Goal: Navigation & Orientation: Find specific page/section

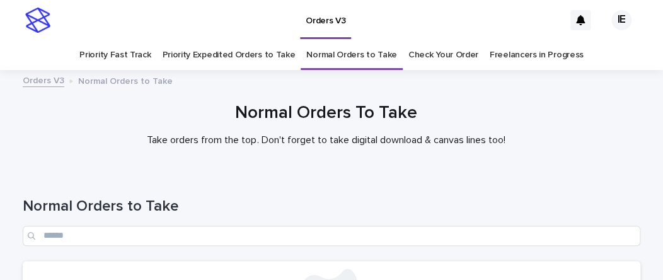
click at [276, 200] on h1 "Normal Orders to Take" at bounding box center [332, 206] width 618 height 18
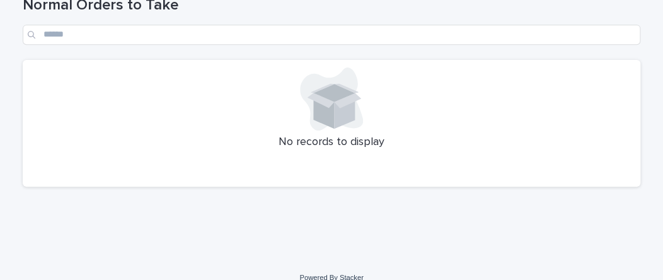
scroll to position [190, 0]
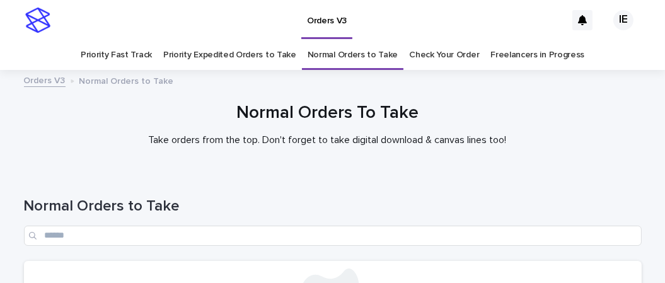
scroll to position [213, 0]
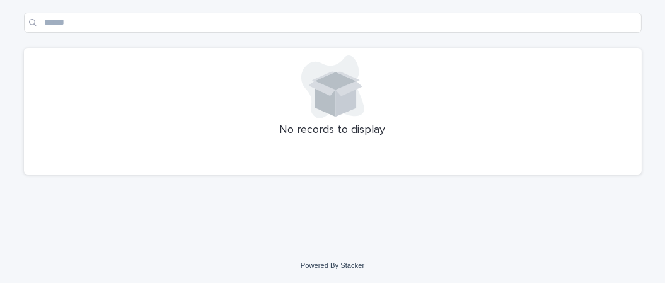
drag, startPoint x: 0, startPoint y: 0, endPoint x: 294, endPoint y: 184, distance: 346.5
click at [294, 184] on div "Normal Orders to Take No records to display" at bounding box center [333, 72] width 618 height 226
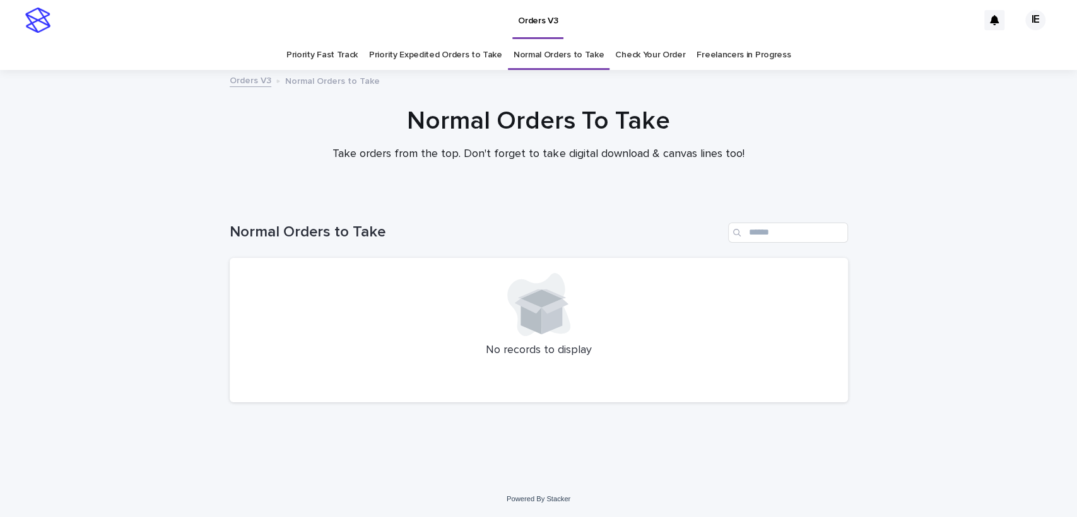
drag, startPoint x: 0, startPoint y: 0, endPoint x: 827, endPoint y: 358, distance: 901.4
click at [827, 358] on div "No records to display" at bounding box center [539, 330] width 618 height 145
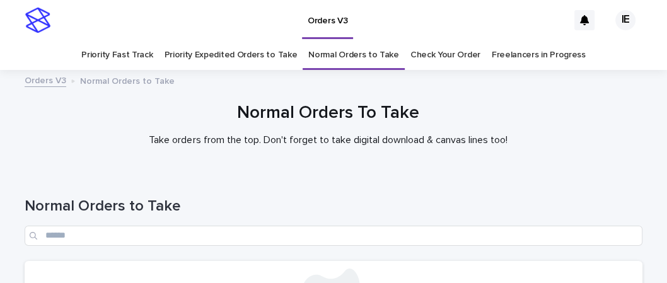
click at [491, 115] on h1 "Normal Orders To Take" at bounding box center [328, 113] width 618 height 21
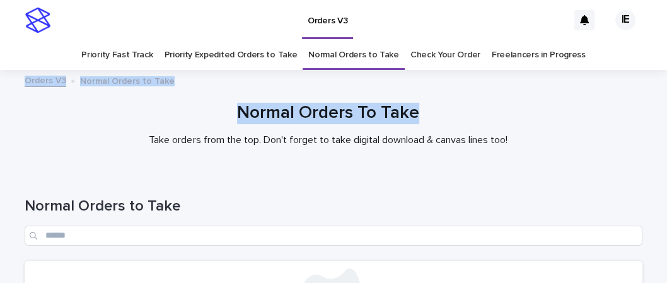
drag, startPoint x: 646, startPoint y: 56, endPoint x: 646, endPoint y: 77, distance: 20.8
click at [646, 119] on div "Orders V3 IE Priority Fast Track Priority Expedited Orders to Take Normal Order…" at bounding box center [333, 248] width 667 height 497
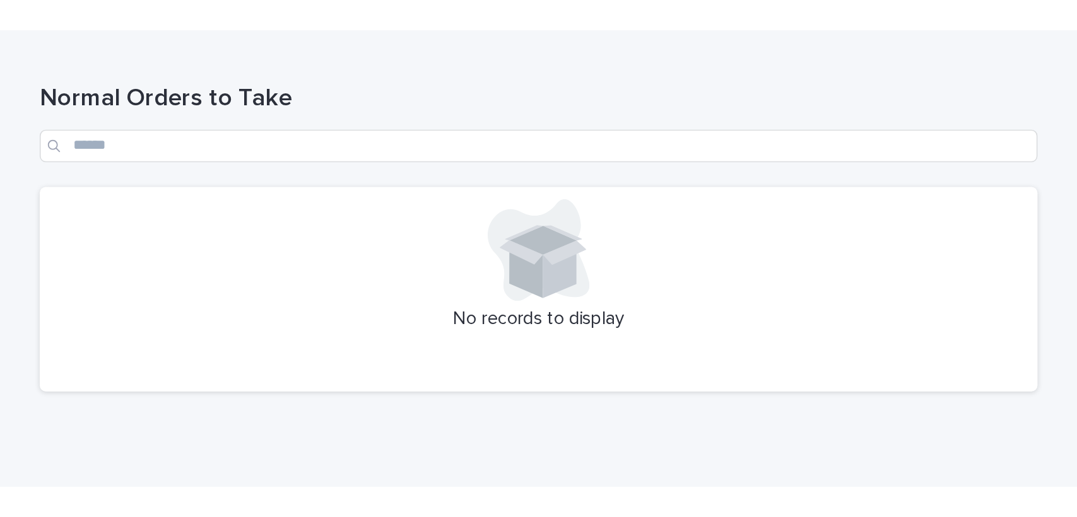
scroll to position [182, 0]
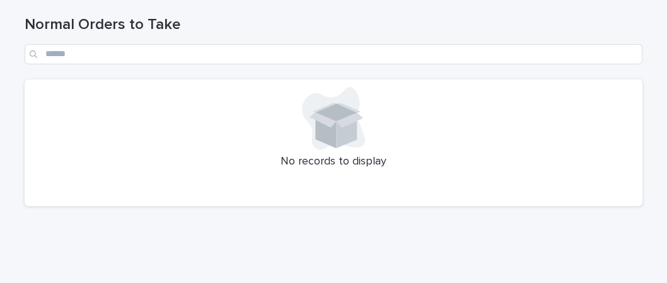
click at [463, 129] on div at bounding box center [333, 118] width 603 height 63
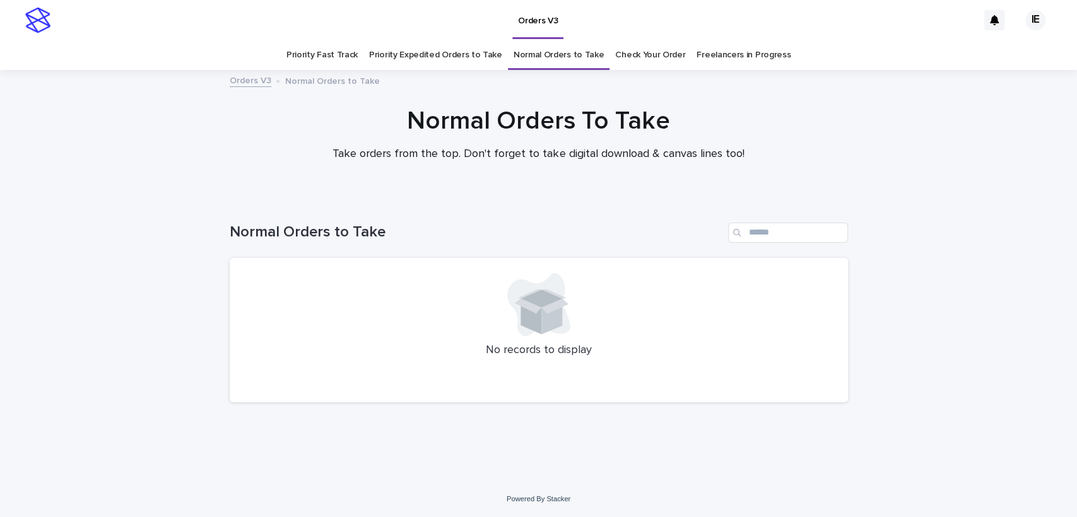
scroll to position [0, 0]
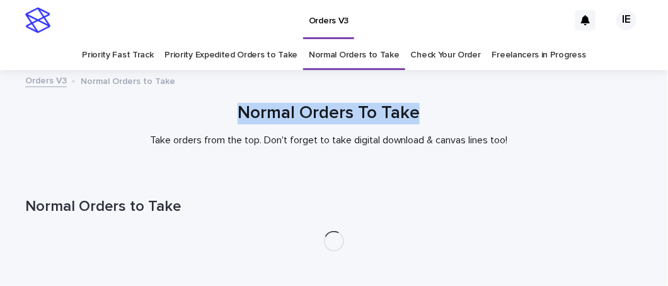
click at [264, 59] on link "Priority Expedited Orders to Take" at bounding box center [231, 55] width 133 height 30
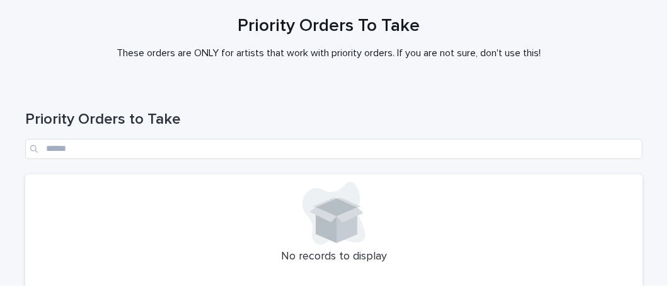
scroll to position [211, 0]
